Goal: Information Seeking & Learning: Learn about a topic

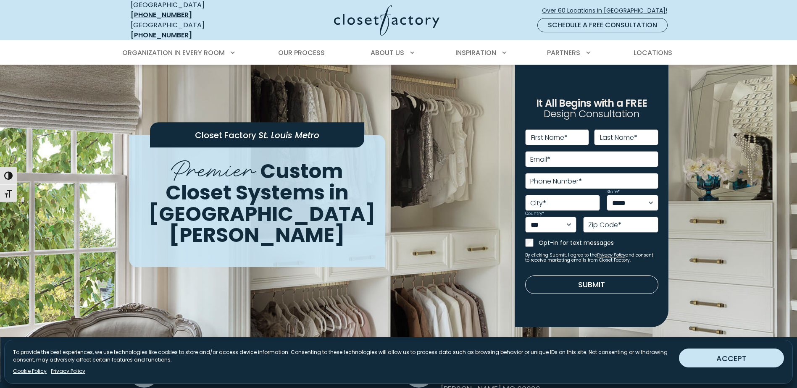
click at [708, 361] on button "ACCEPT" at bounding box center [731, 358] width 105 height 19
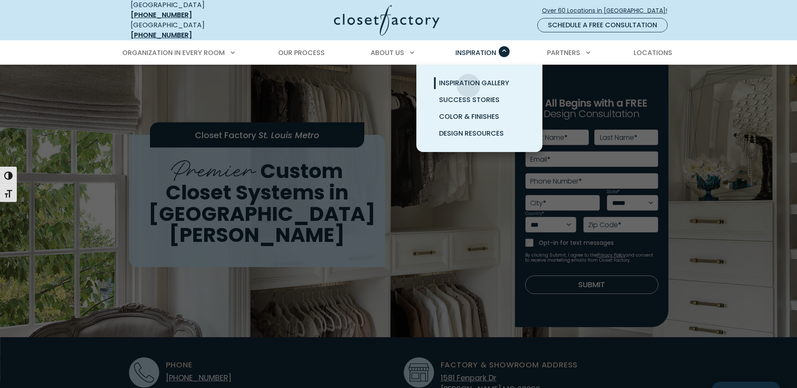
click at [469, 79] on span "Inspiration Gallery" at bounding box center [474, 83] width 70 height 10
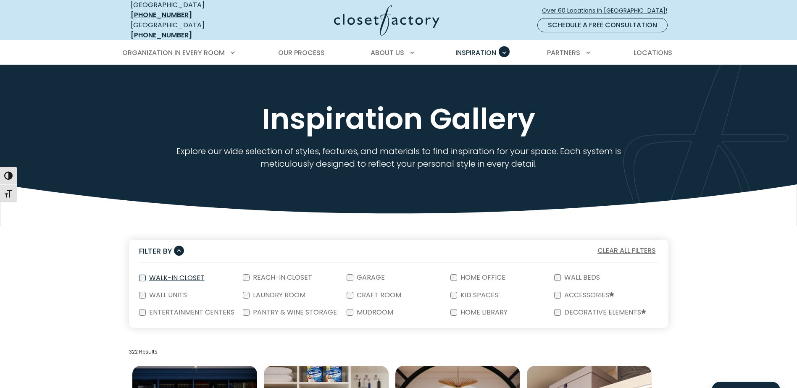
click at [188, 275] on label "Walk-In Closet" at bounding box center [176, 278] width 61 height 7
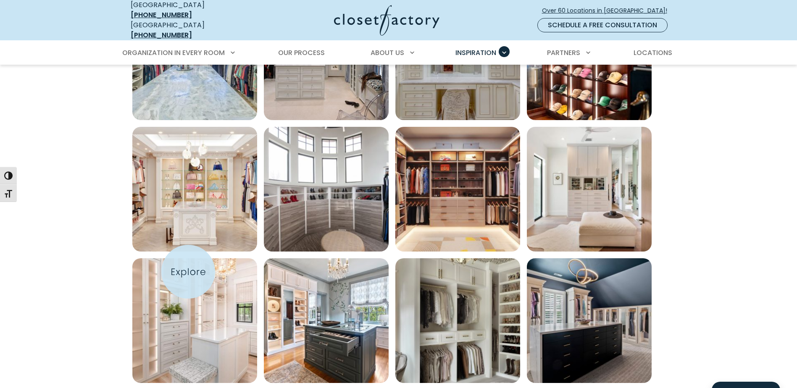
scroll to position [504, 0]
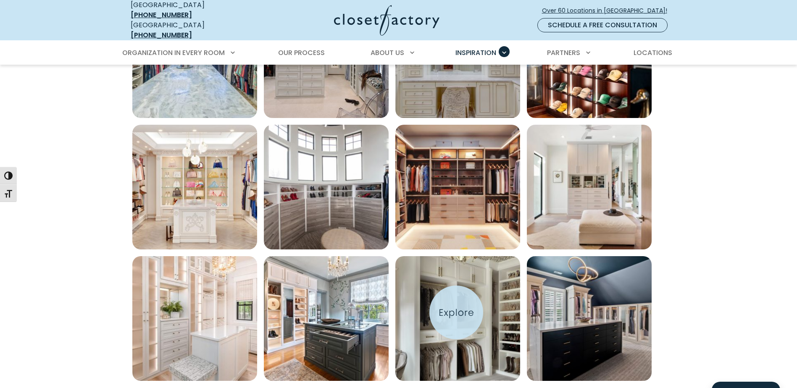
click at [457, 313] on img "Open inspiration gallery to preview enlarged image" at bounding box center [458, 318] width 125 height 125
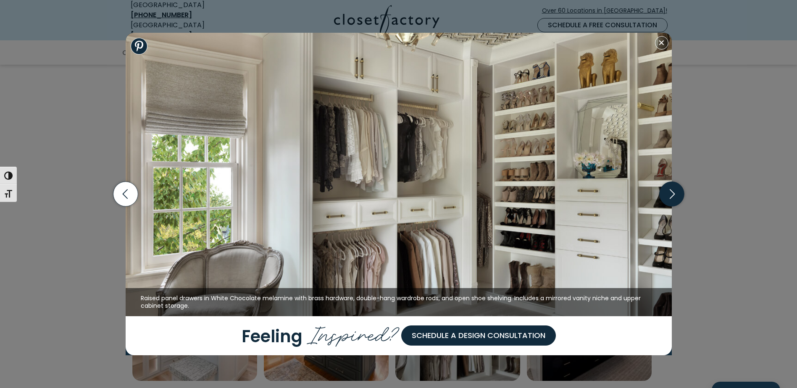
click at [673, 187] on icon "button" at bounding box center [672, 194] width 25 height 25
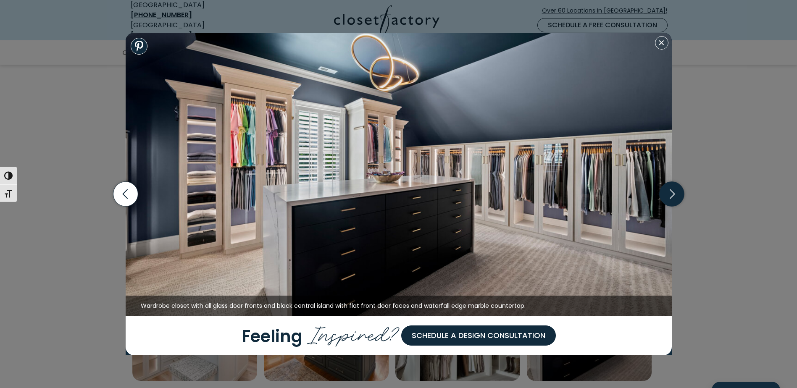
click at [673, 187] on icon "button" at bounding box center [672, 194] width 25 height 25
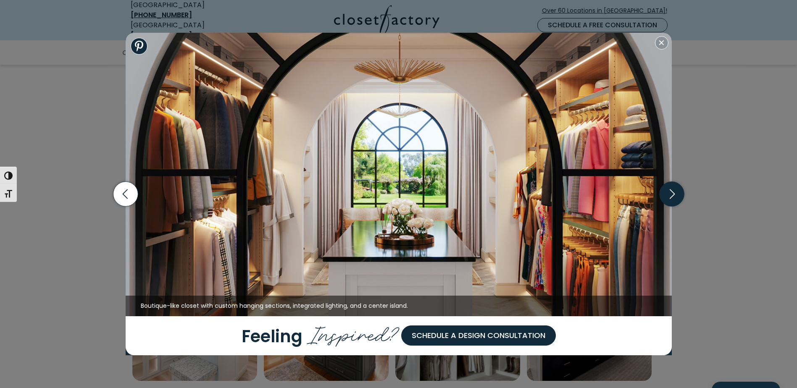
click at [673, 187] on icon "button" at bounding box center [672, 194] width 25 height 25
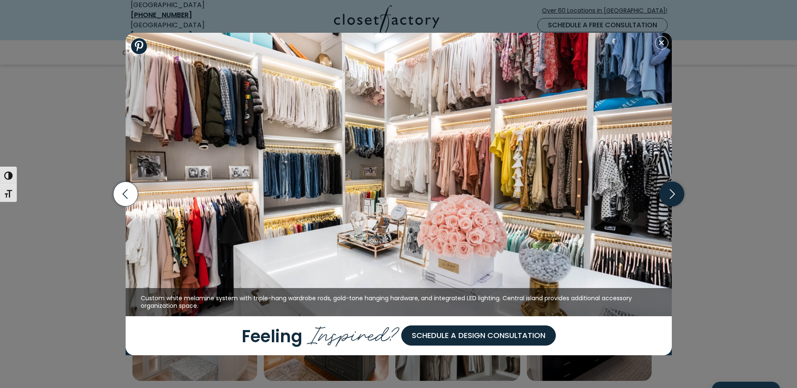
click at [673, 187] on icon "button" at bounding box center [672, 194] width 25 height 25
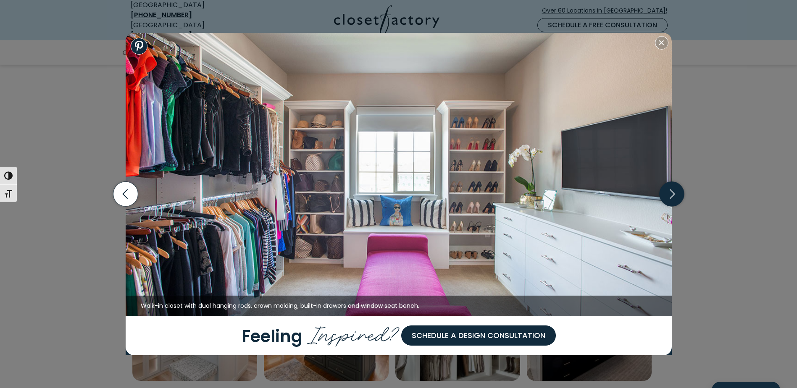
click at [673, 187] on icon "button" at bounding box center [672, 194] width 25 height 25
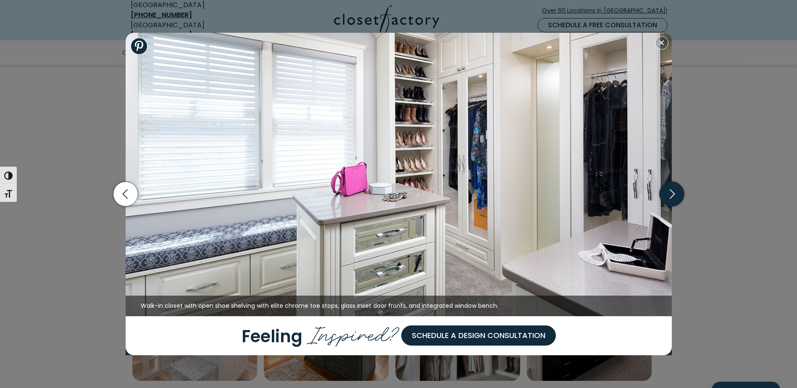
click at [673, 187] on icon "button" at bounding box center [672, 194] width 25 height 25
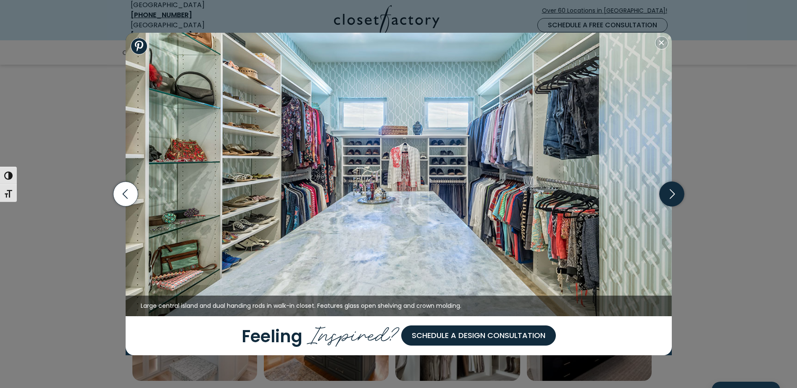
click at [673, 187] on icon "button" at bounding box center [672, 194] width 25 height 25
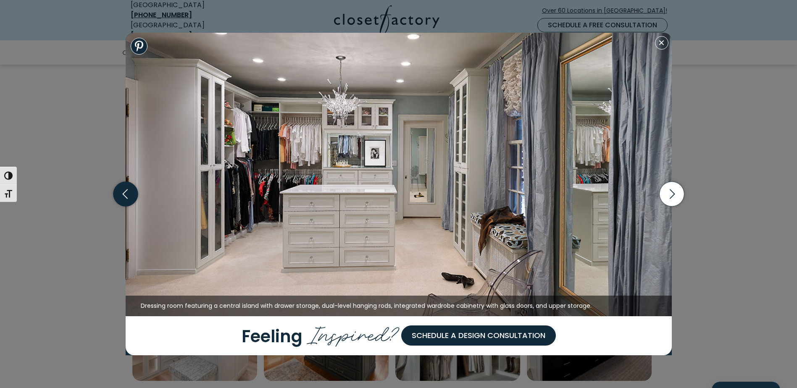
click at [120, 195] on icon "button" at bounding box center [125, 194] width 25 height 25
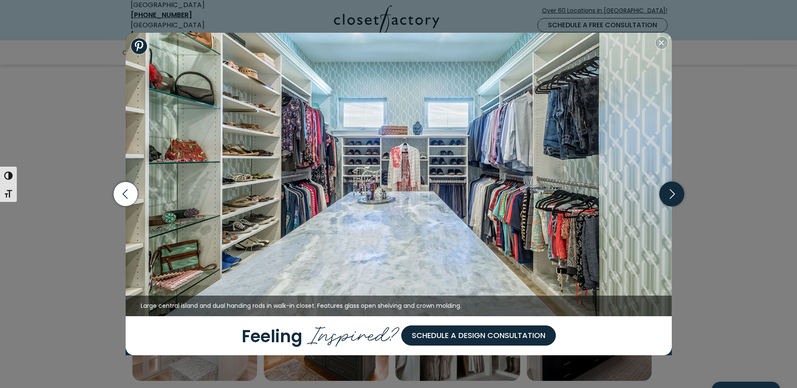
click at [670, 197] on icon "button" at bounding box center [672, 194] width 25 height 25
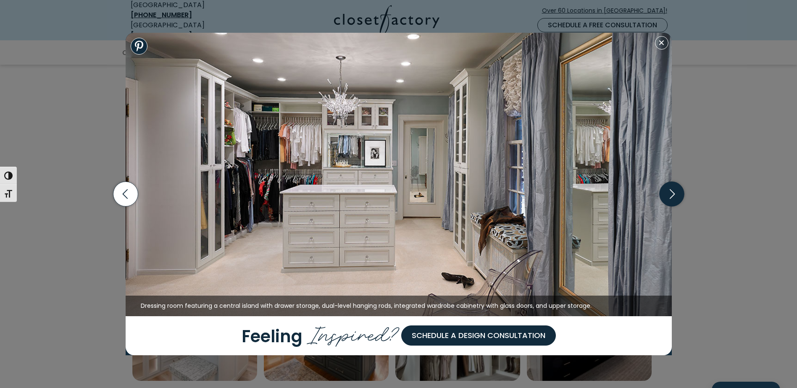
click at [670, 197] on icon "button" at bounding box center [672, 194] width 25 height 25
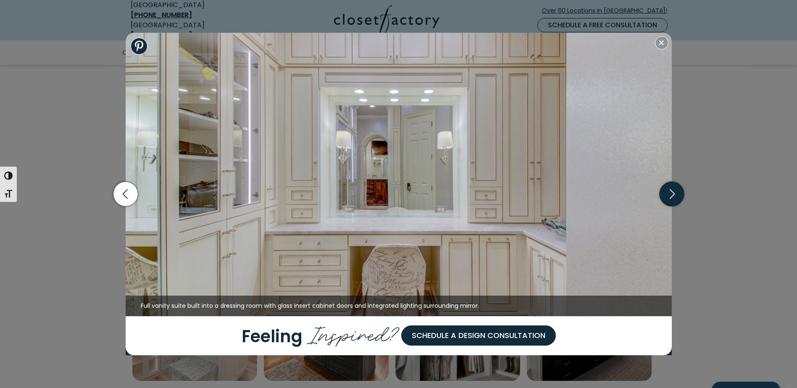
click at [670, 197] on icon "button" at bounding box center [672, 194] width 25 height 25
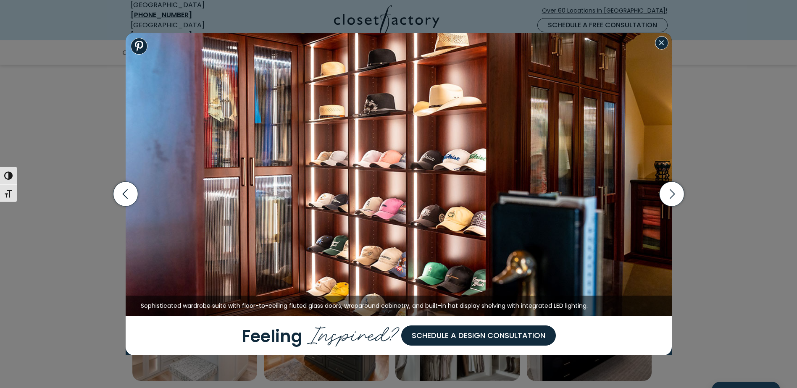
click at [662, 48] on button "Close modal" at bounding box center [661, 42] width 13 height 13
